Goal: Information Seeking & Learning: Learn about a topic

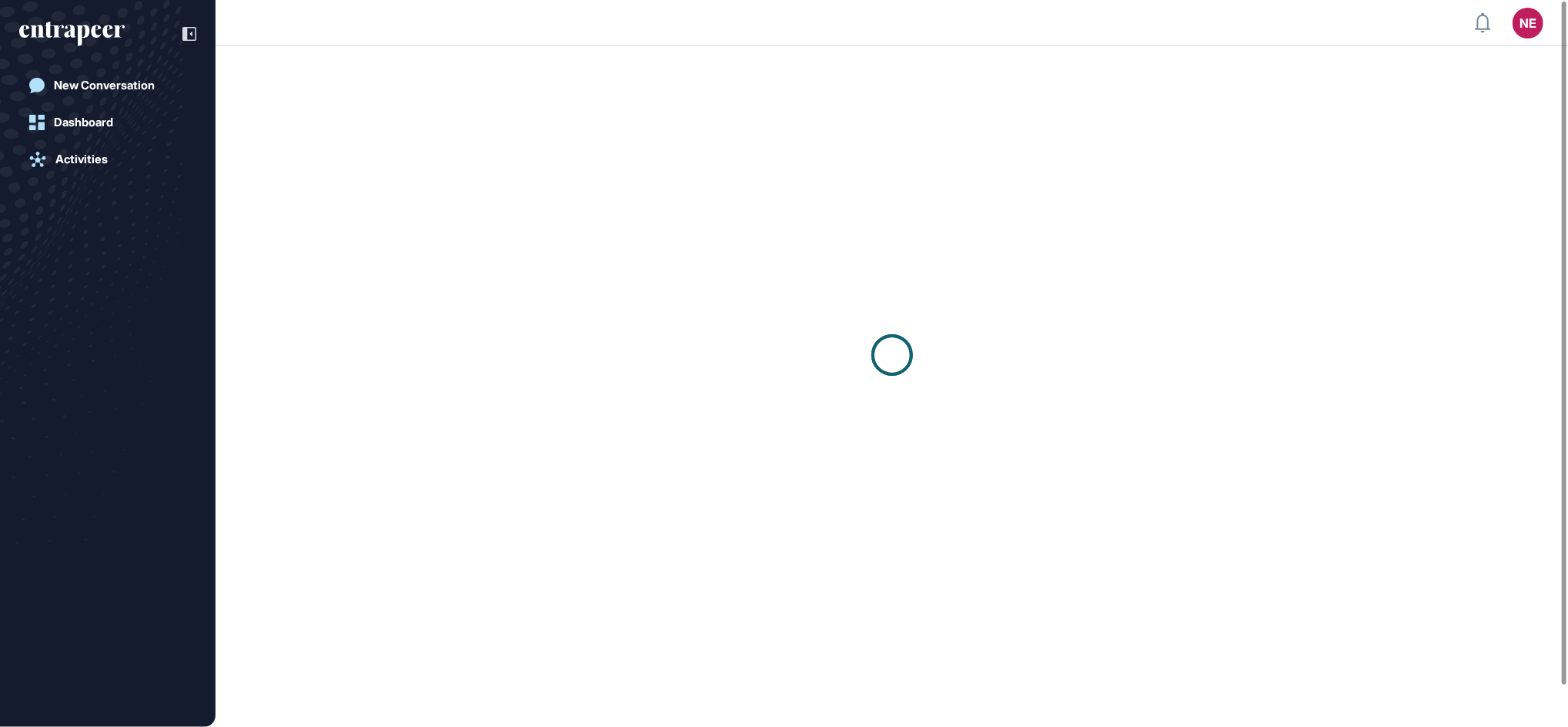
scroll to position [1, 1]
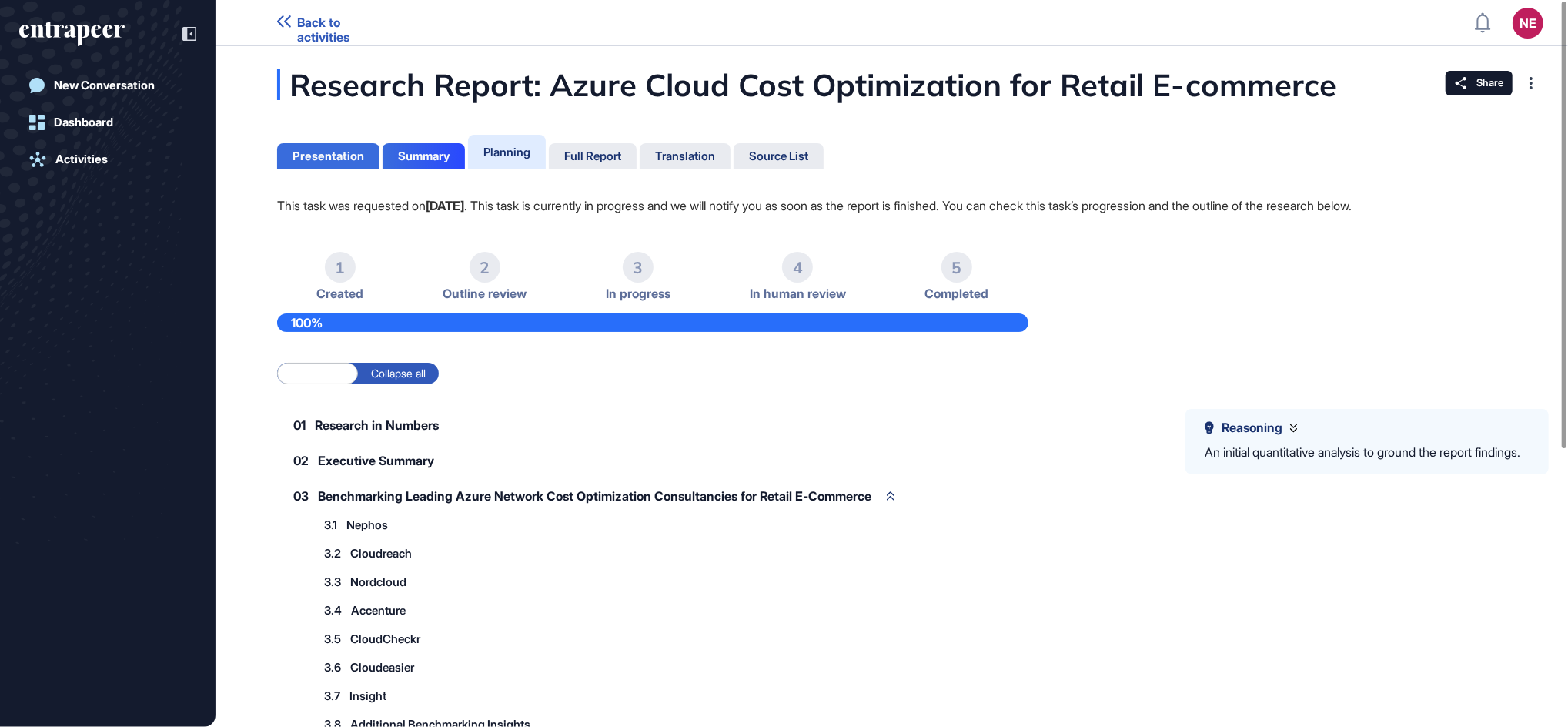
click at [355, 159] on div "Presentation" at bounding box center [328, 156] width 71 height 14
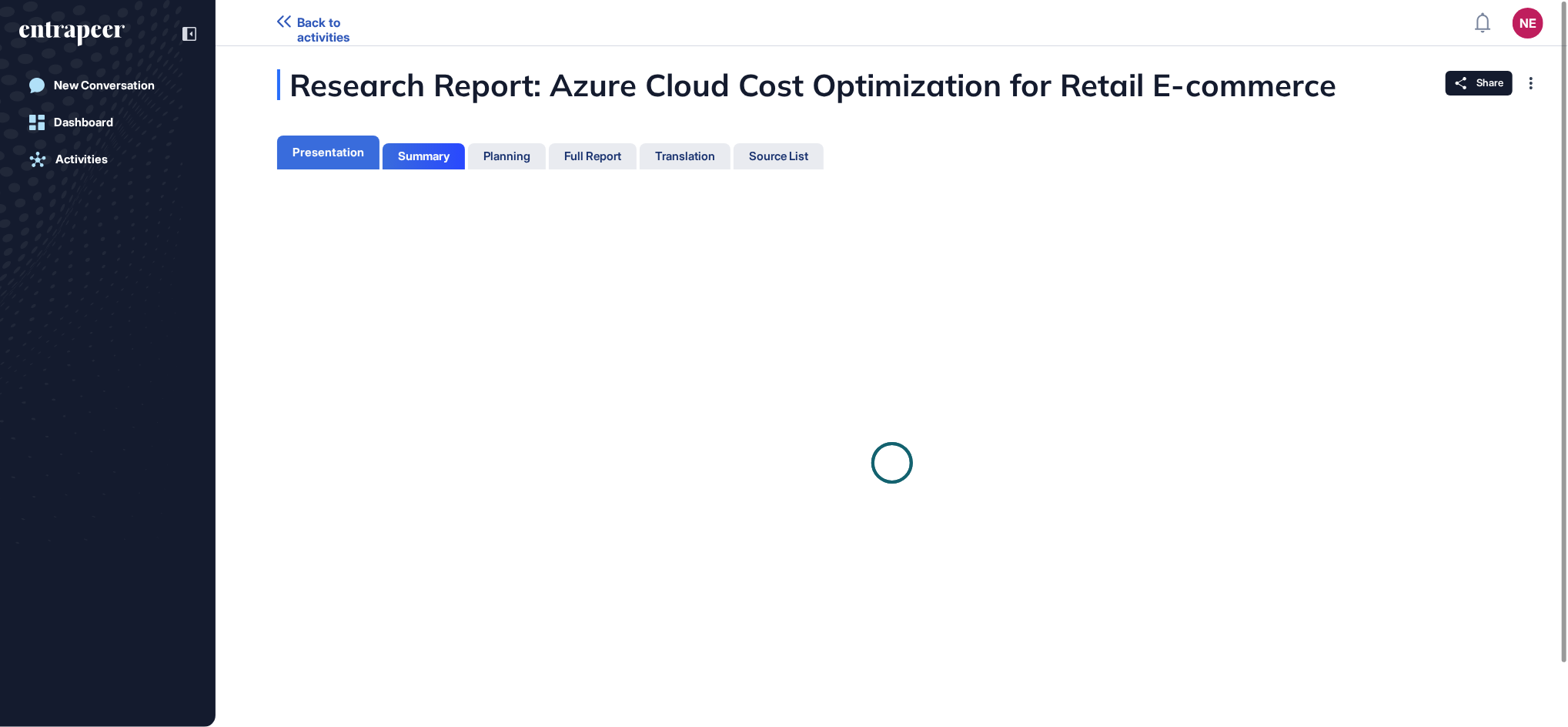
scroll to position [7, 1]
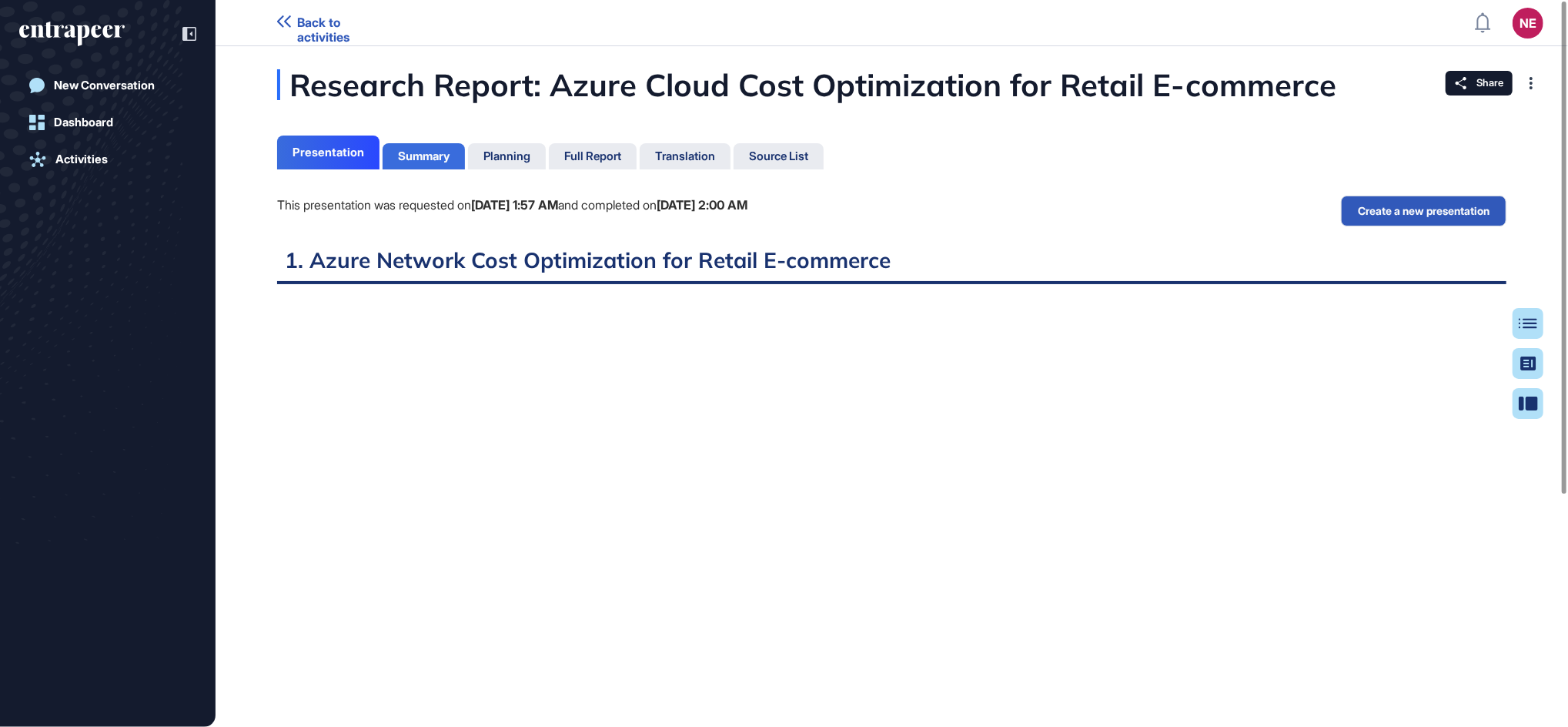
click at [452, 157] on div "Summary" at bounding box center [424, 156] width 82 height 26
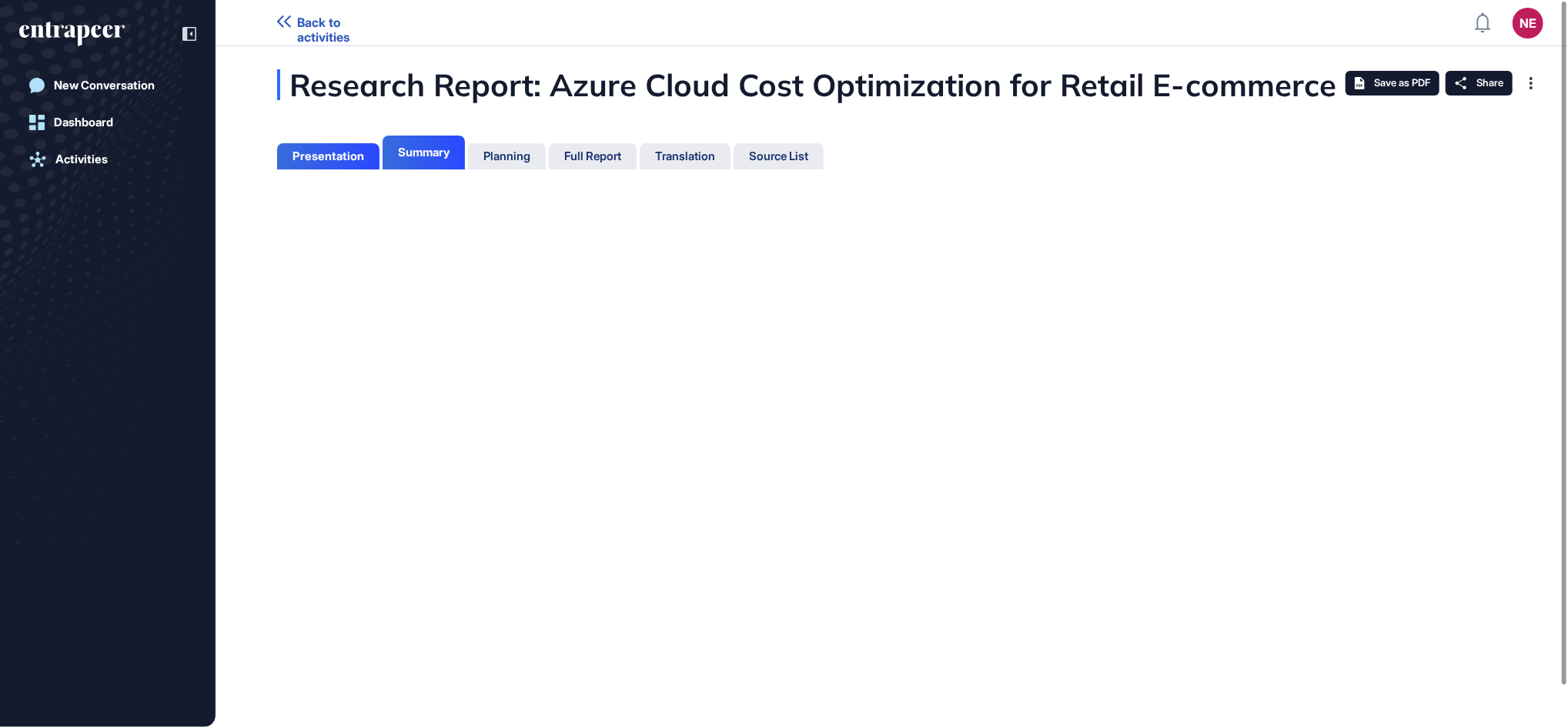
scroll to position [7, 1]
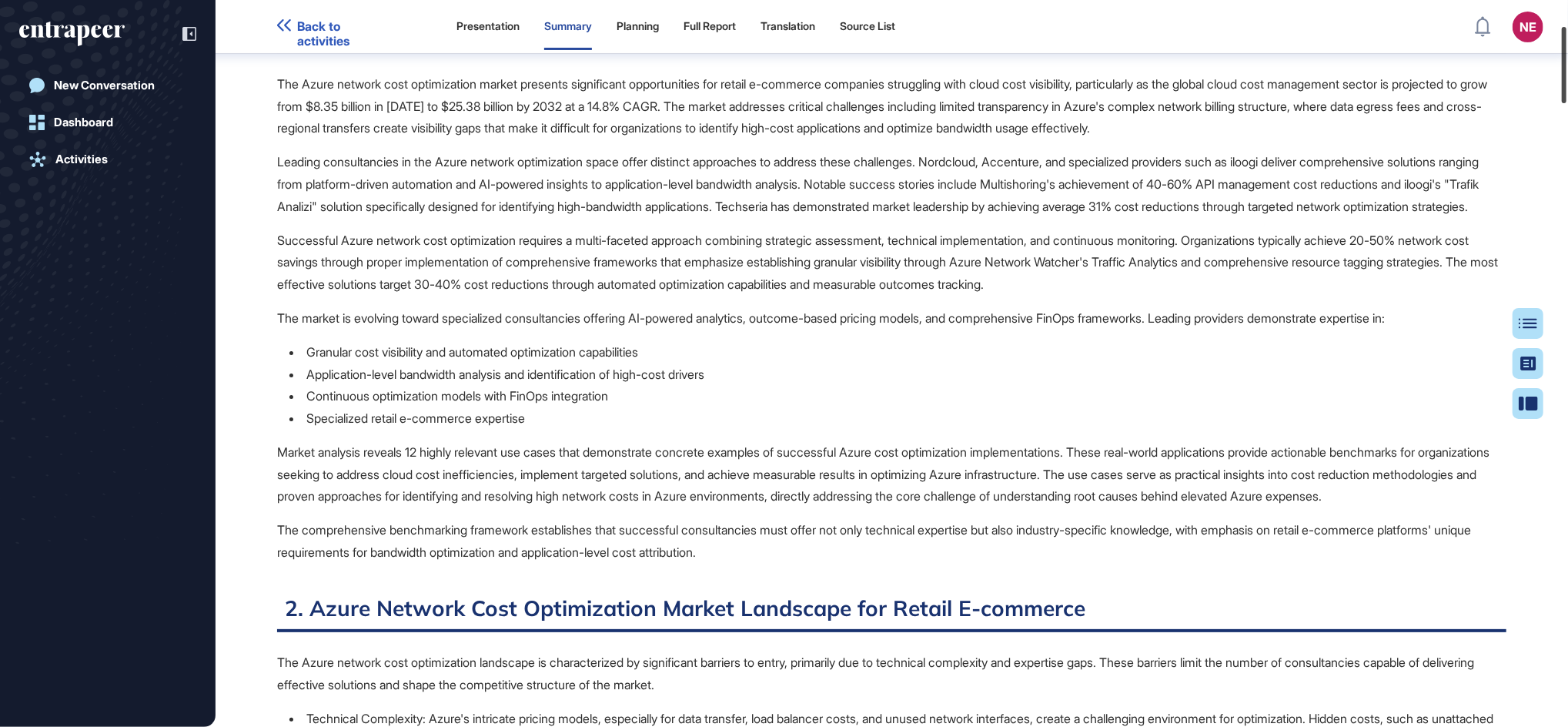
scroll to position [140, 0]
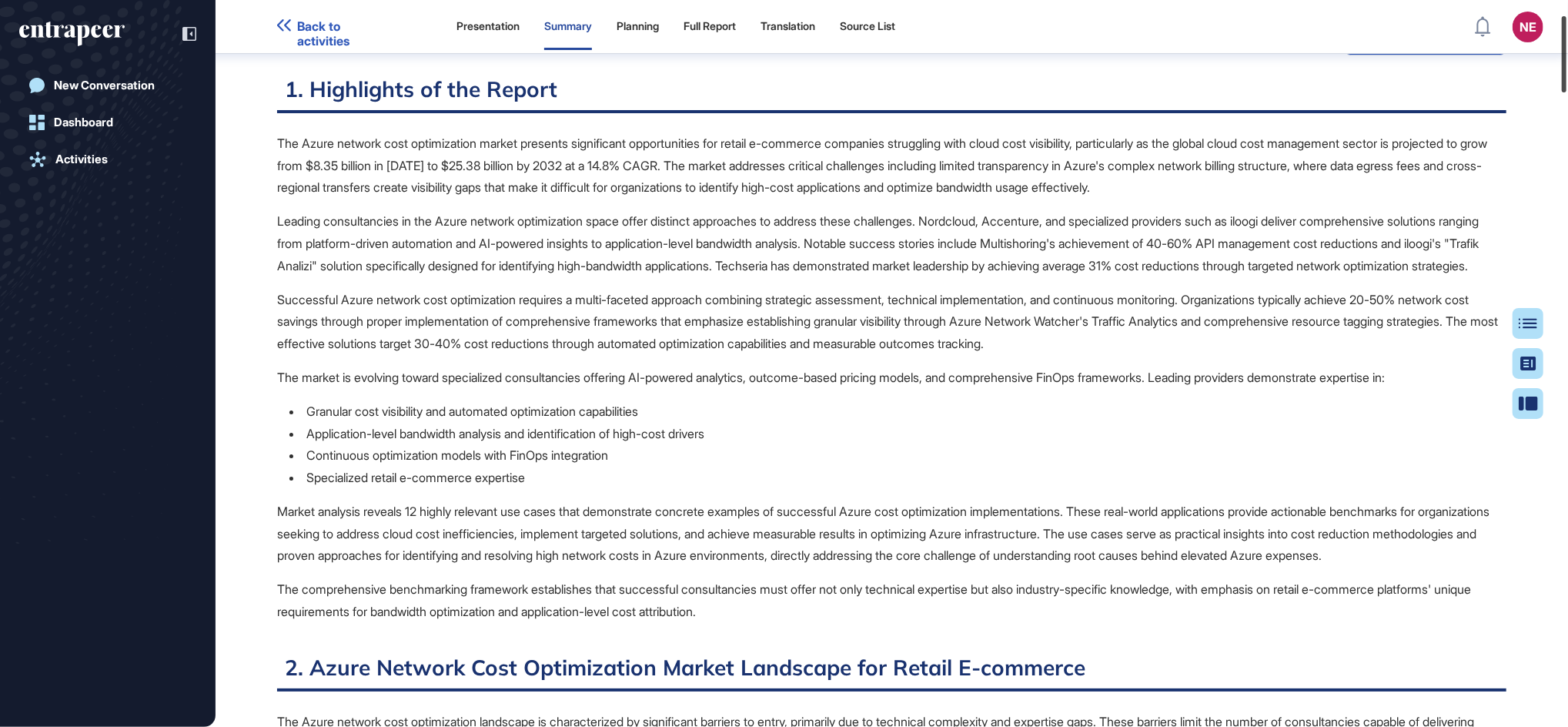
drag, startPoint x: 1571, startPoint y: 55, endPoint x: 1571, endPoint y: 64, distance: 9.0
click at [1567, 64] on html "Back to activities Presentation Summary Planning Full Report Translation Source…" at bounding box center [784, 363] width 1568 height 727
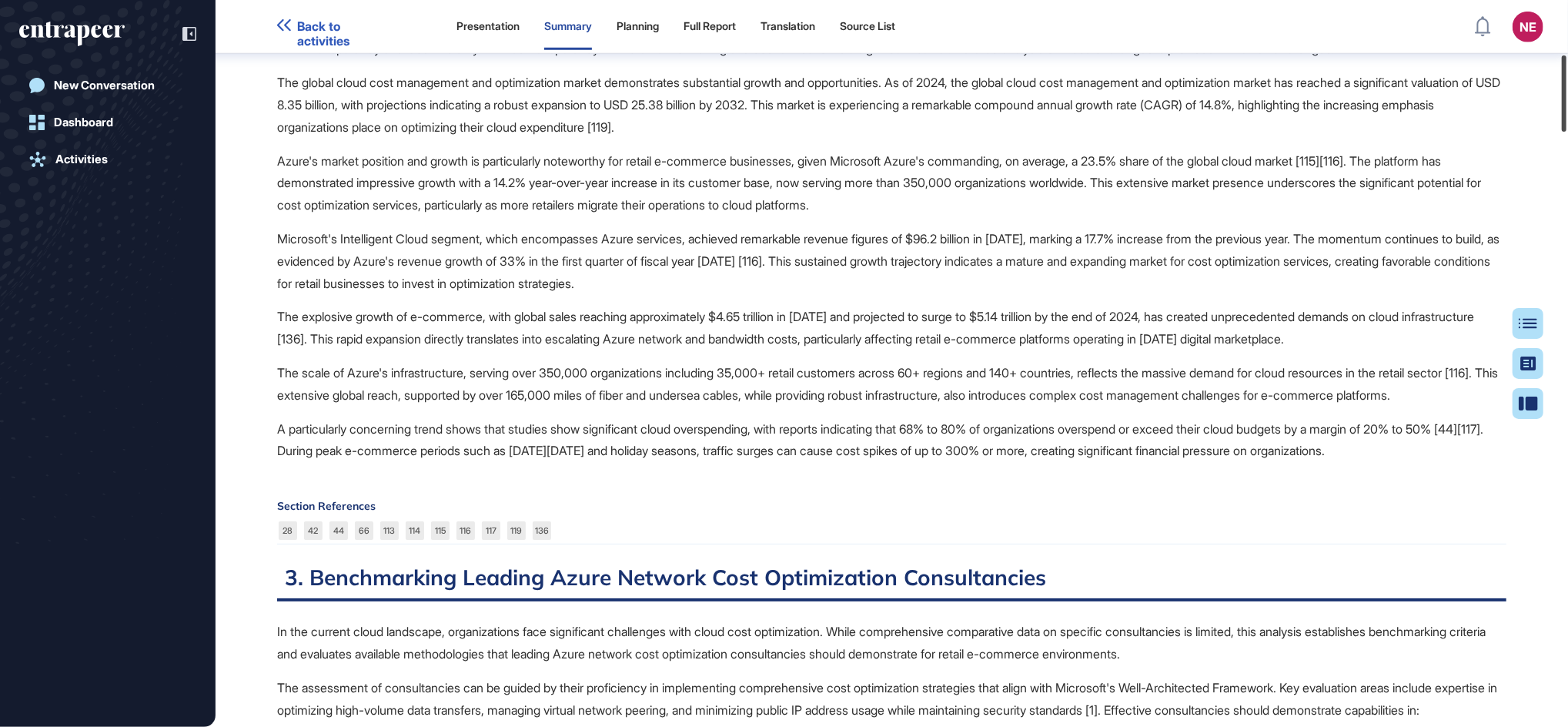
scroll to position [435, 0]
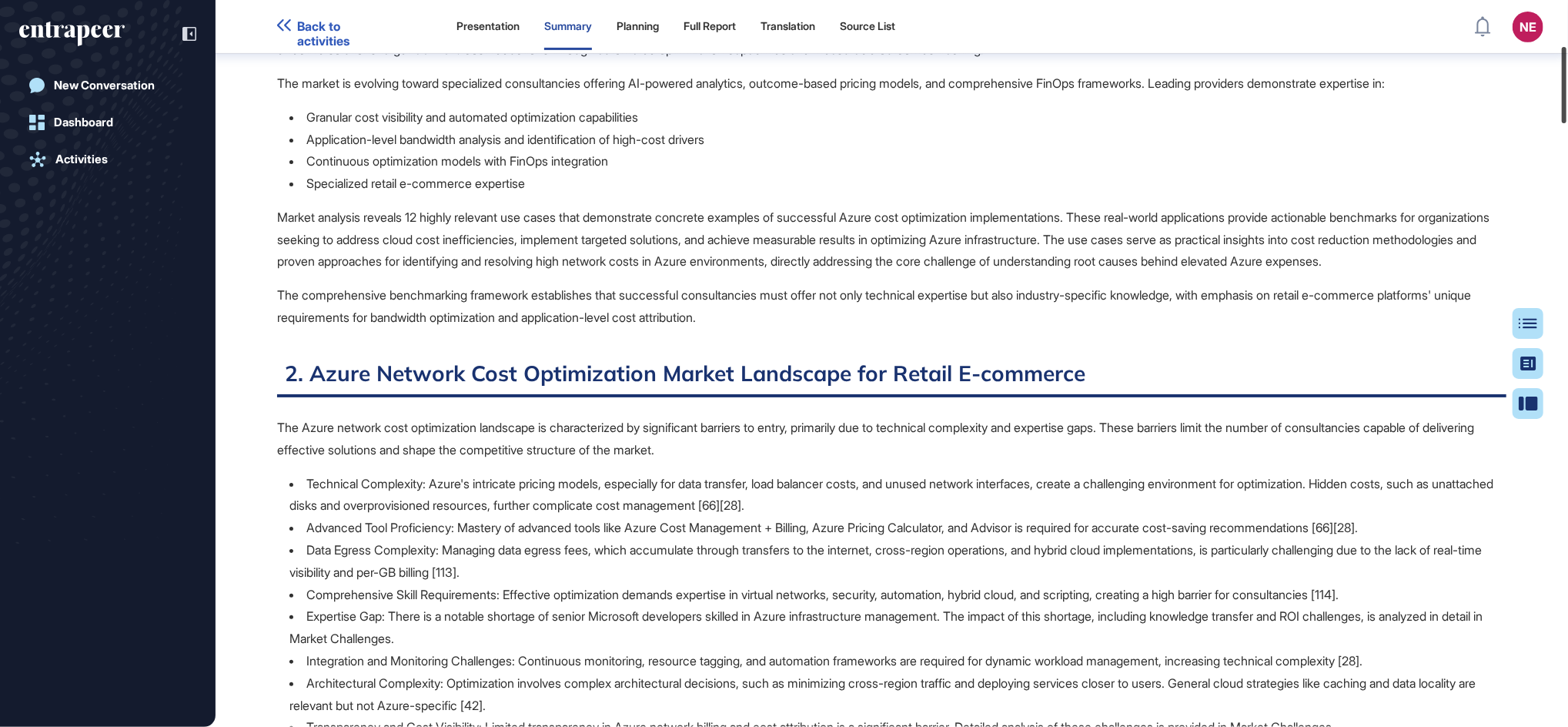
drag, startPoint x: 1567, startPoint y: 669, endPoint x: 1538, endPoint y: 67, distance: 602.7
click at [1538, 67] on div "Back to activities Presentation Summary Planning Full Report Translation Source…" at bounding box center [784, 363] width 1568 height 727
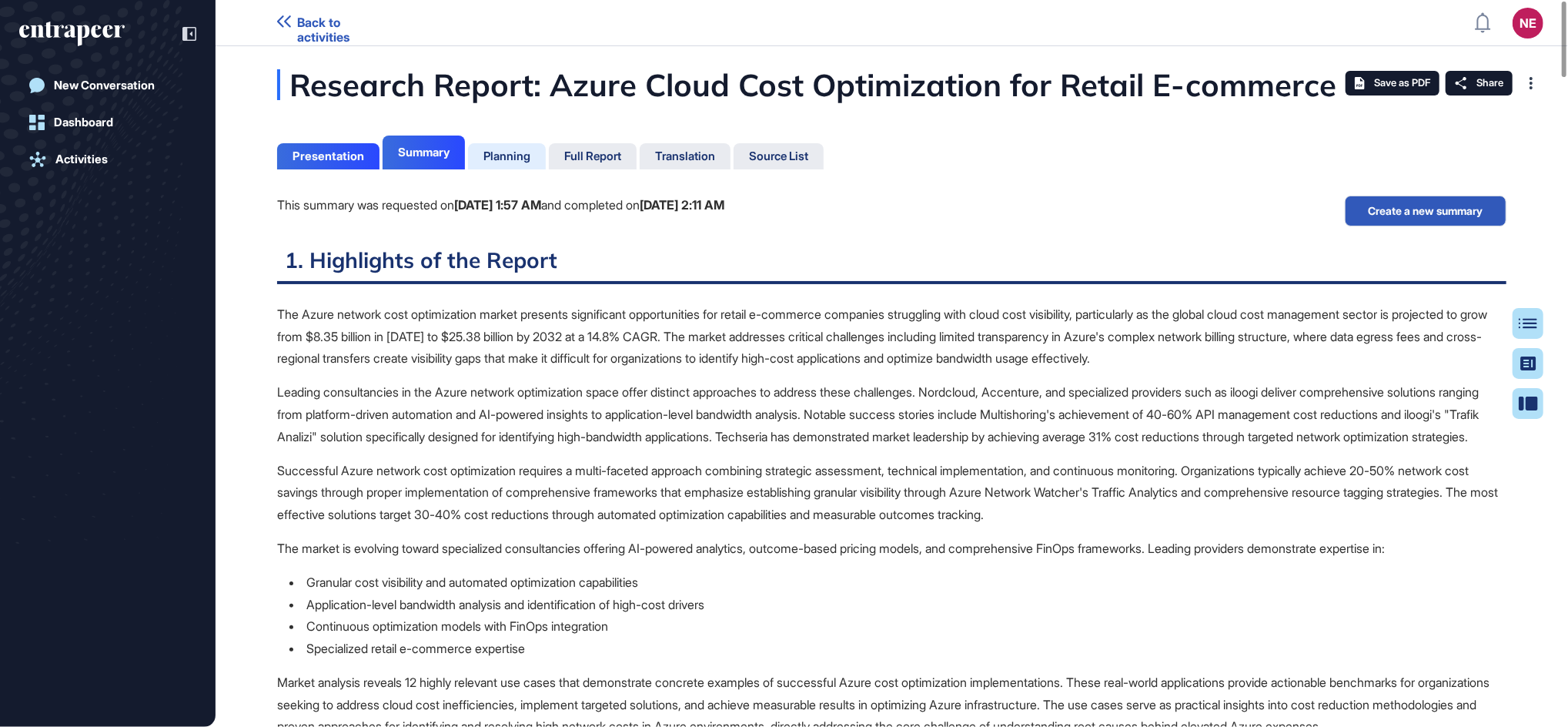
click at [525, 154] on div "Planning" at bounding box center [507, 156] width 47 height 14
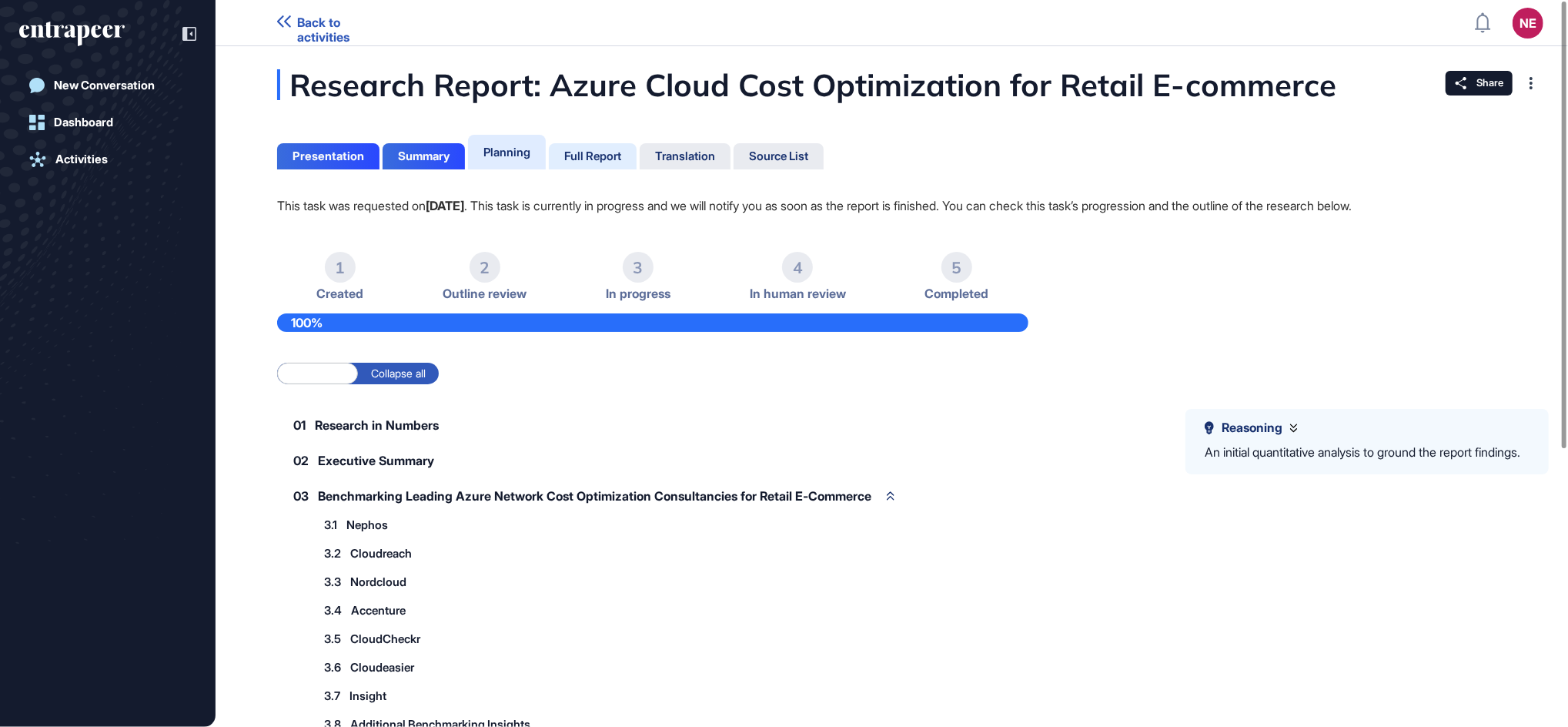
click at [592, 161] on div "Full Report" at bounding box center [592, 156] width 57 height 14
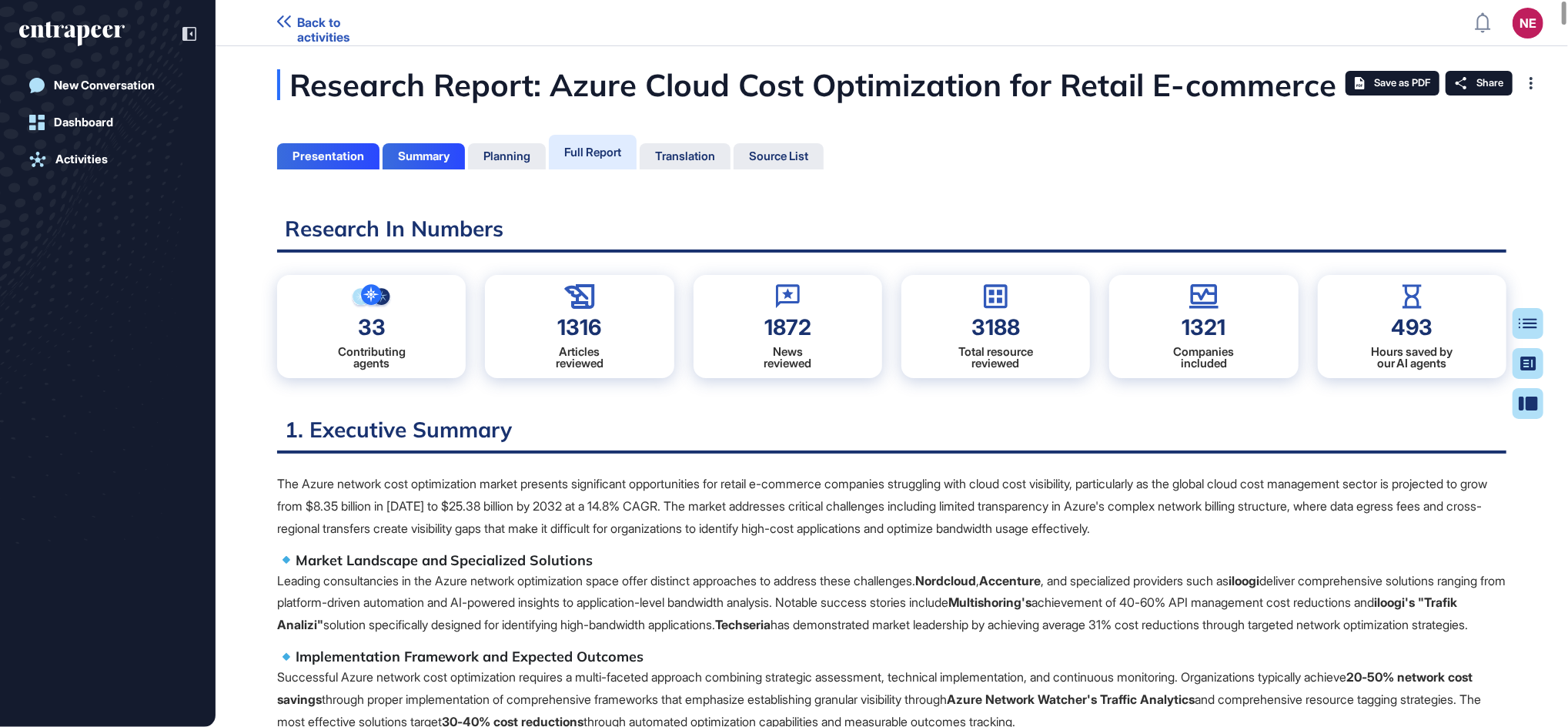
scroll to position [7, 1]
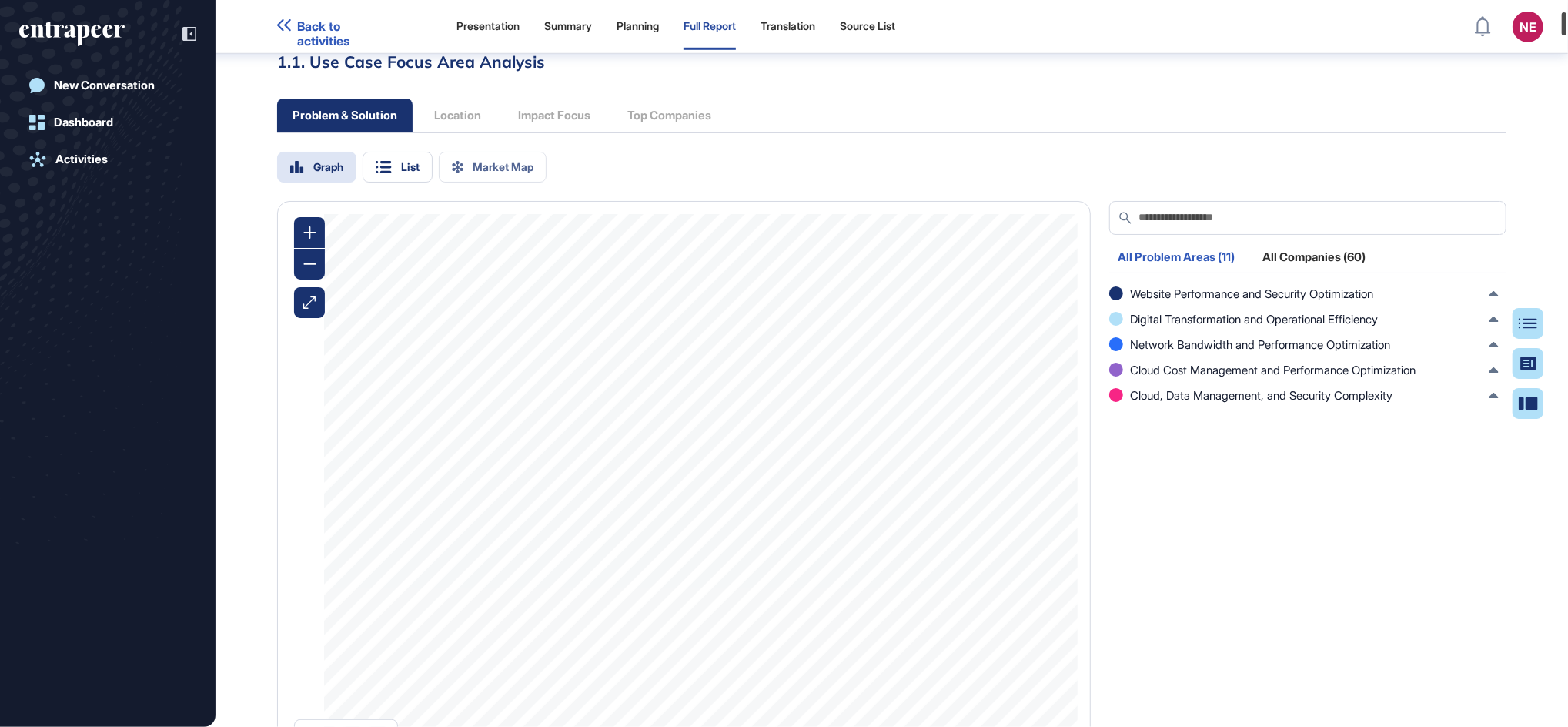
scroll to position [0, 0]
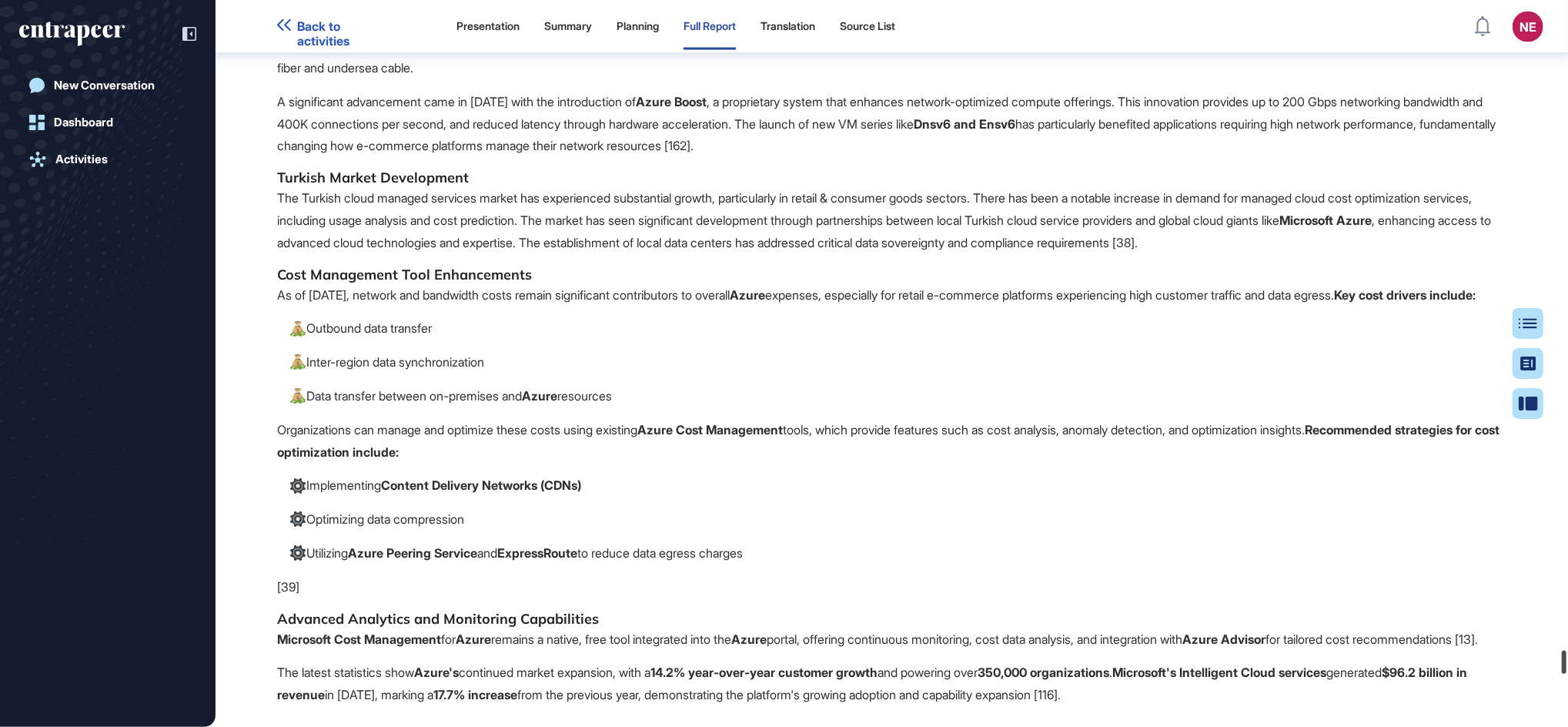
drag, startPoint x: 1562, startPoint y: 25, endPoint x: 1543, endPoint y: 670, distance: 645.3
click at [1543, 670] on div "Back to activities Presentation Summary Planning Full Report Translation Source…" at bounding box center [784, 363] width 1568 height 727
